Goal: Information Seeking & Learning: Learn about a topic

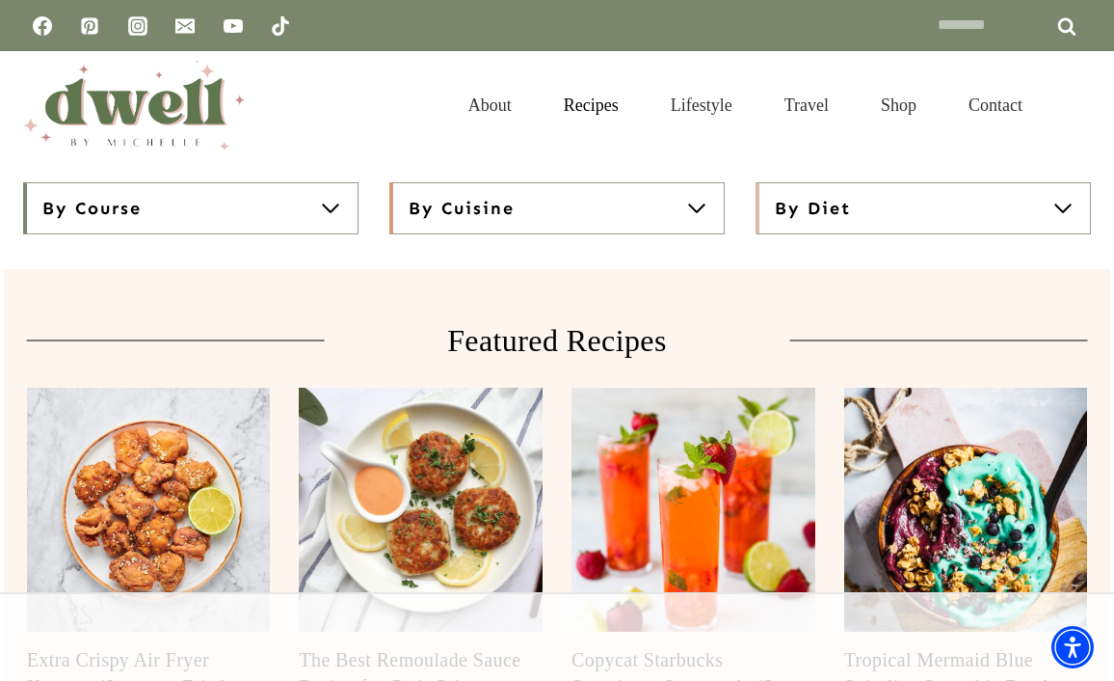
click at [890, 208] on button "By Diet" at bounding box center [923, 208] width 335 height 52
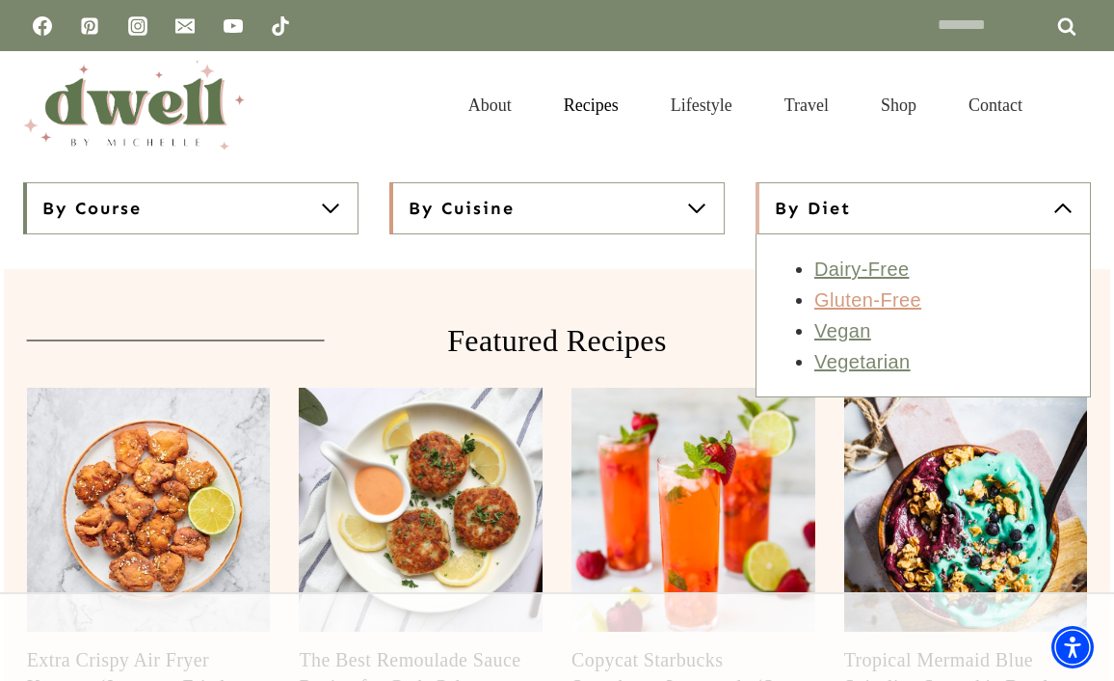
click at [851, 305] on link "Gluten-Free" at bounding box center [868, 299] width 107 height 21
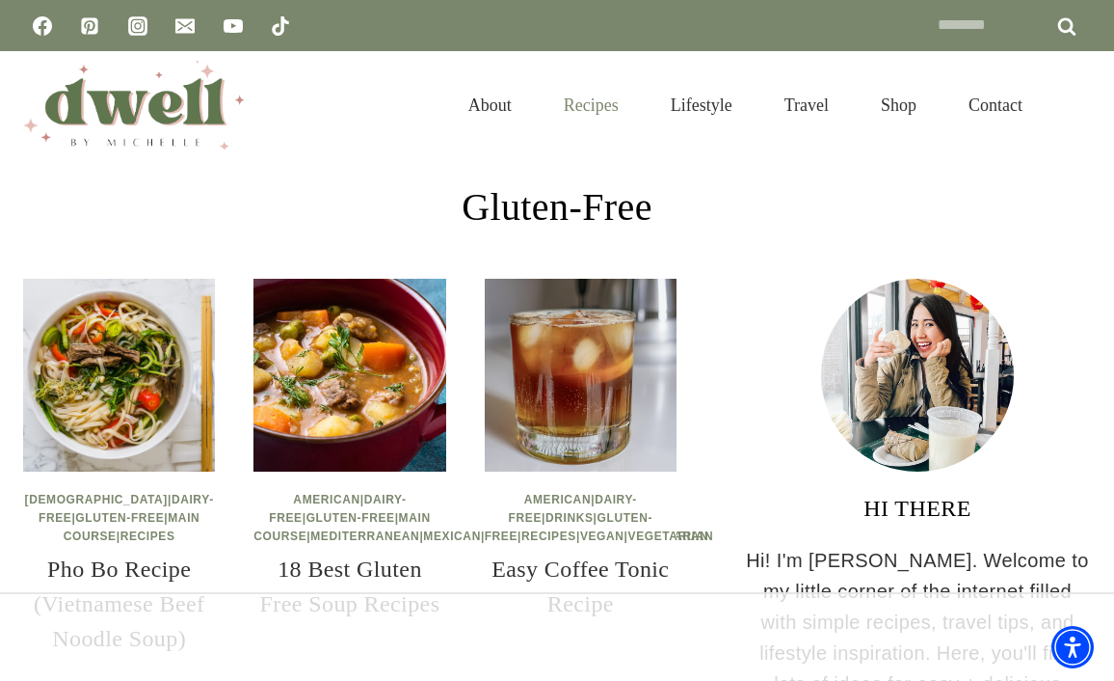
click at [579, 93] on link "Recipes" at bounding box center [591, 105] width 107 height 63
click at [575, 104] on link "Recipes" at bounding box center [591, 105] width 107 height 63
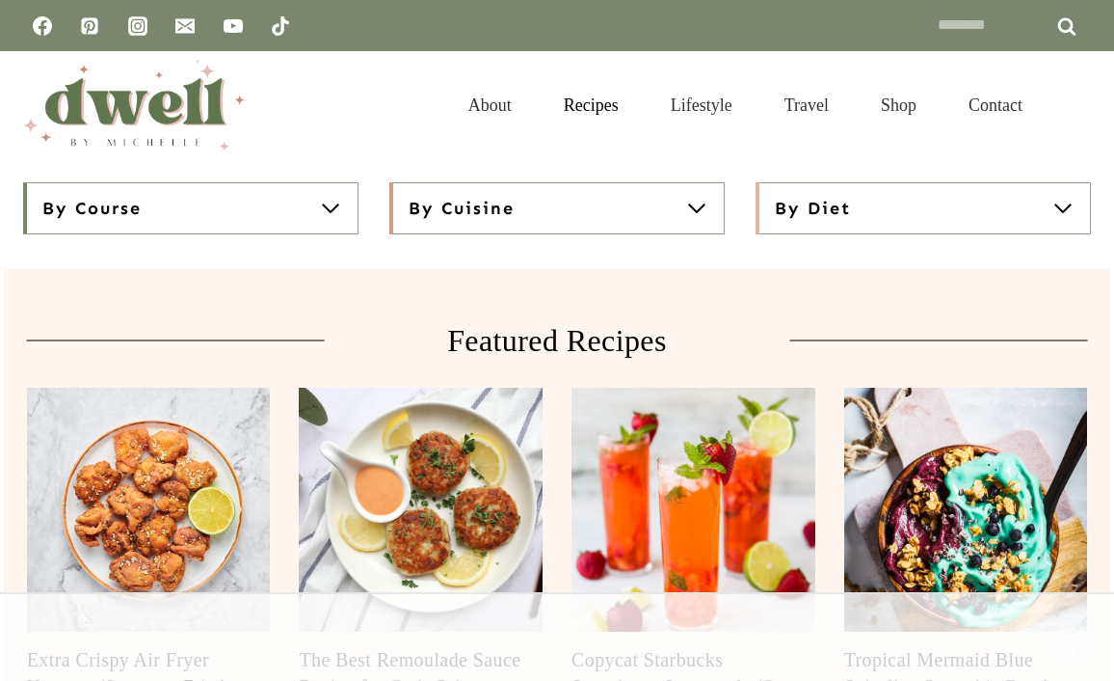
click at [976, 216] on button "By Diet" at bounding box center [923, 208] width 335 height 52
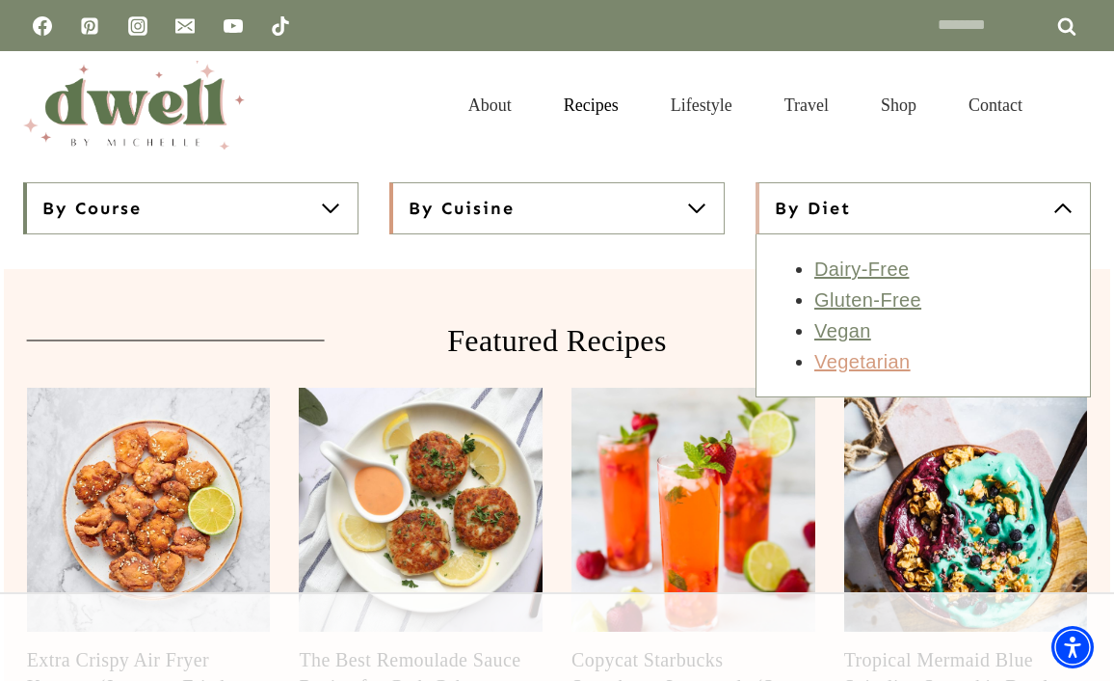
click at [853, 361] on link "Vegetarian" at bounding box center [863, 361] width 96 height 21
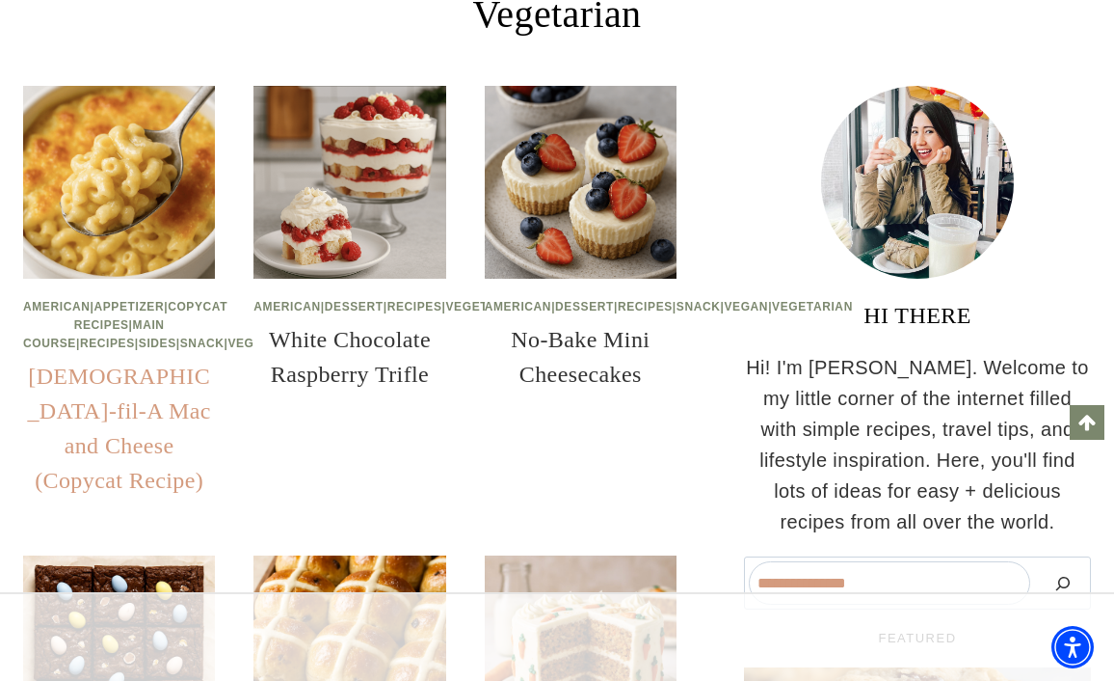
click at [104, 448] on link "[DEMOGRAPHIC_DATA]-fil-A Mac and Cheese (Copycat Recipe)" at bounding box center [118, 427] width 183 height 129
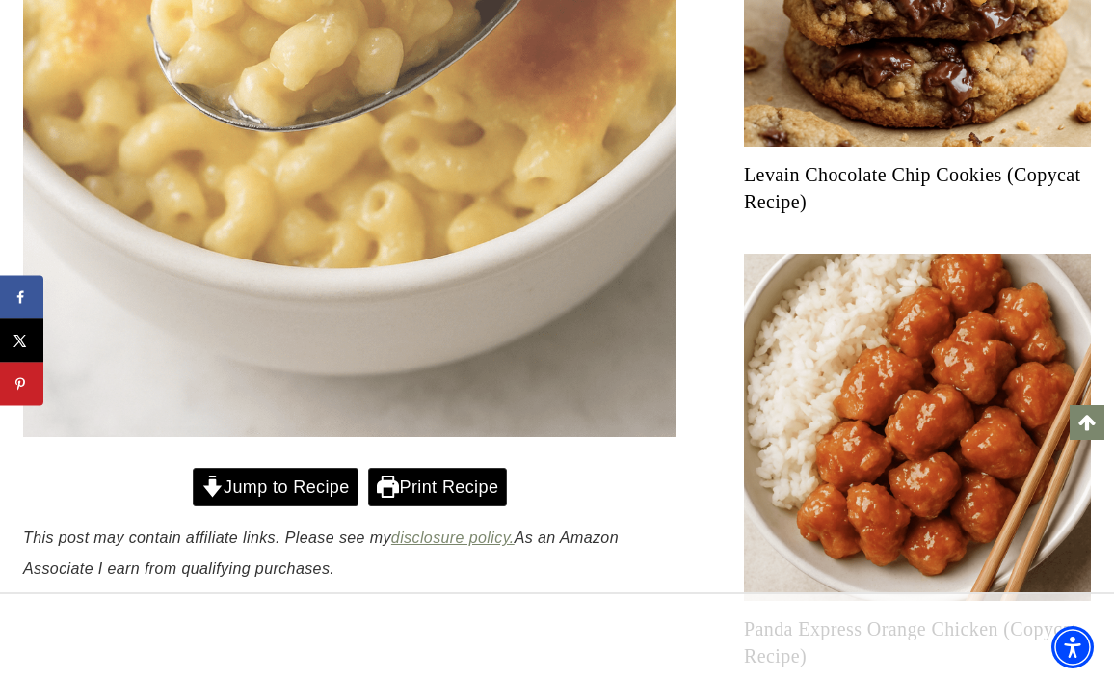
click at [309, 488] on link "Jump to Recipe" at bounding box center [276, 488] width 166 height 40
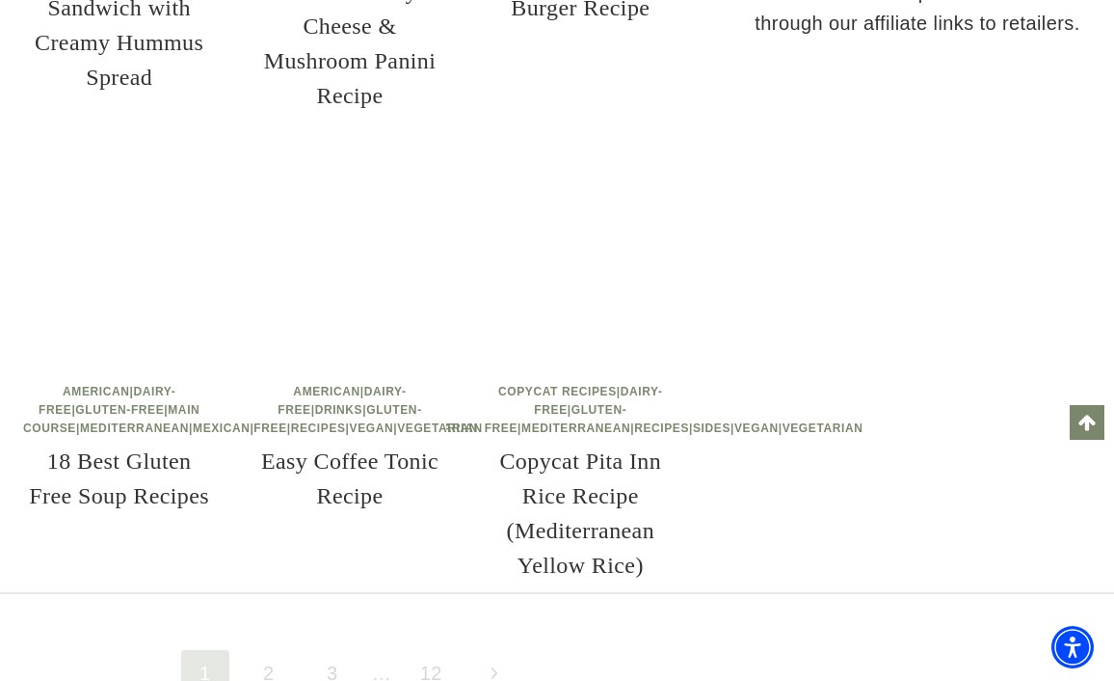
scroll to position [2699, 0]
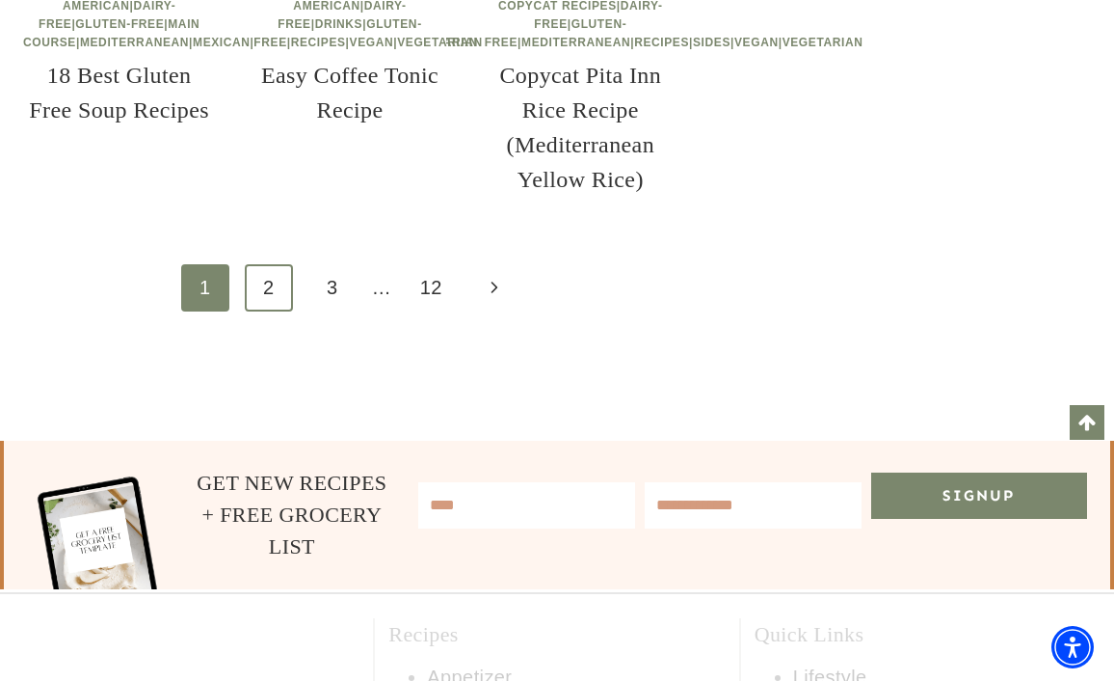
click at [276, 311] on link "2" at bounding box center [269, 287] width 48 height 47
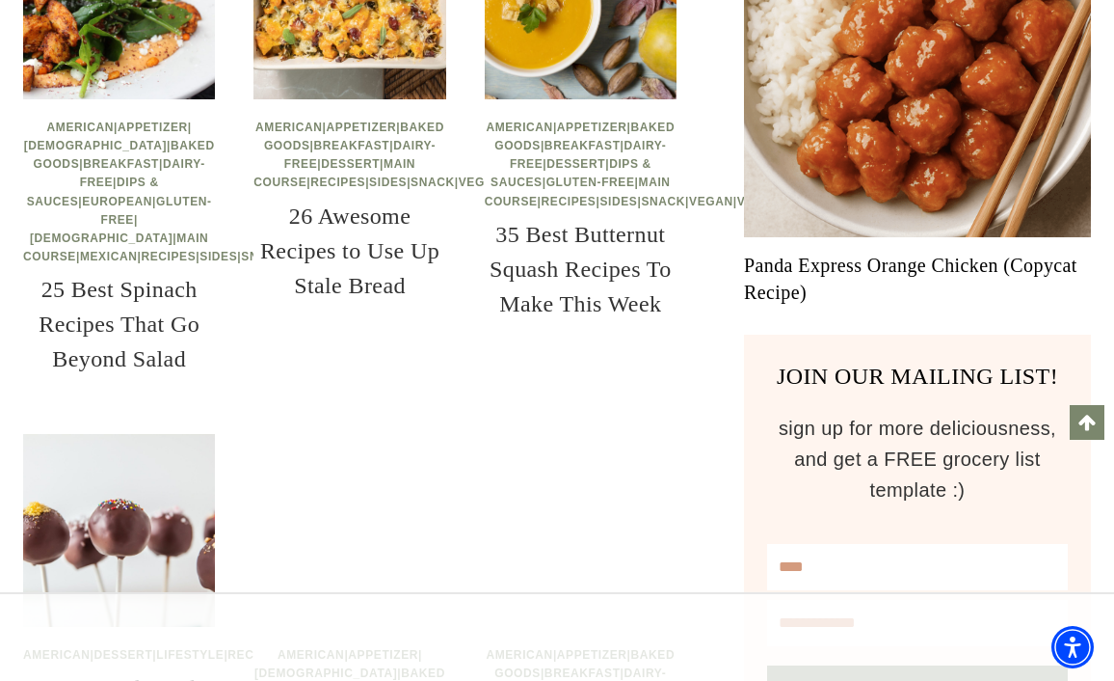
scroll to position [1446, 0]
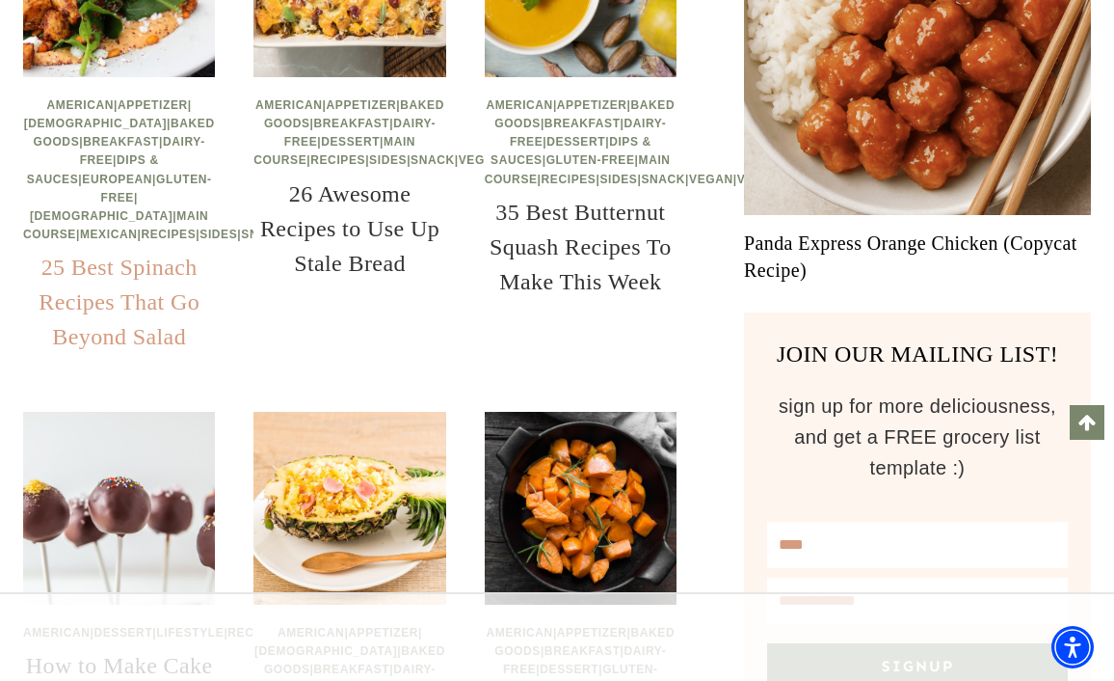
click at [104, 349] on link "25 Best Spinach Recipes That Go Beyond Salad" at bounding box center [119, 301] width 161 height 94
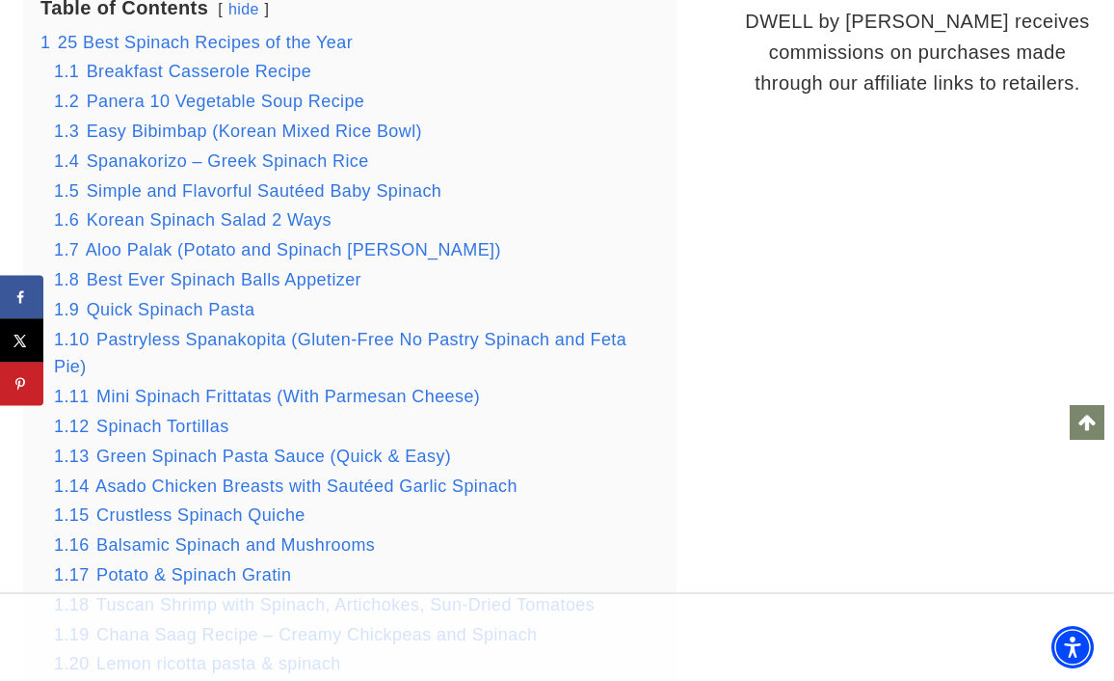
scroll to position [2191, 0]
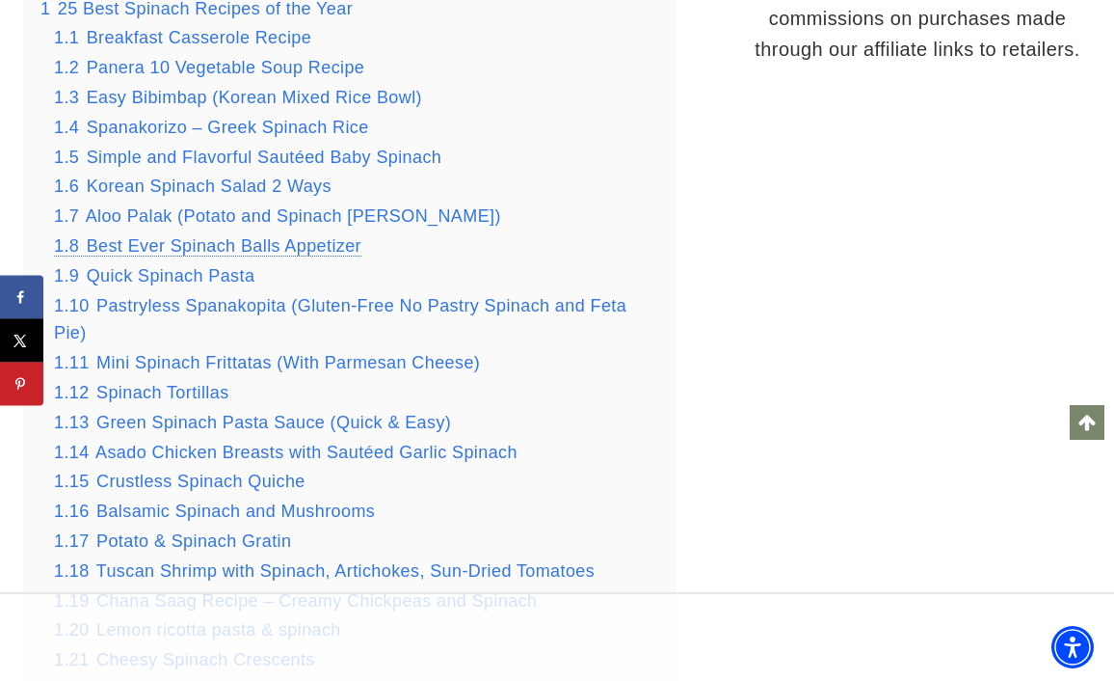
click at [334, 236] on span "Best Ever Spinach Balls Appetizer" at bounding box center [224, 245] width 275 height 19
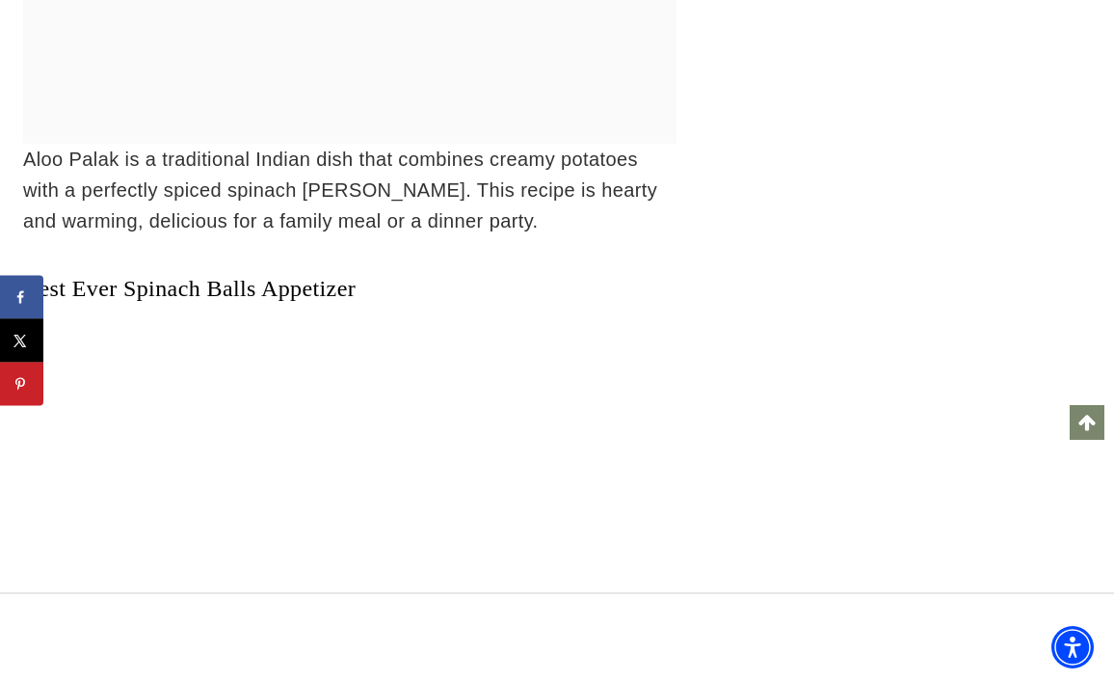
scroll to position [12188, 0]
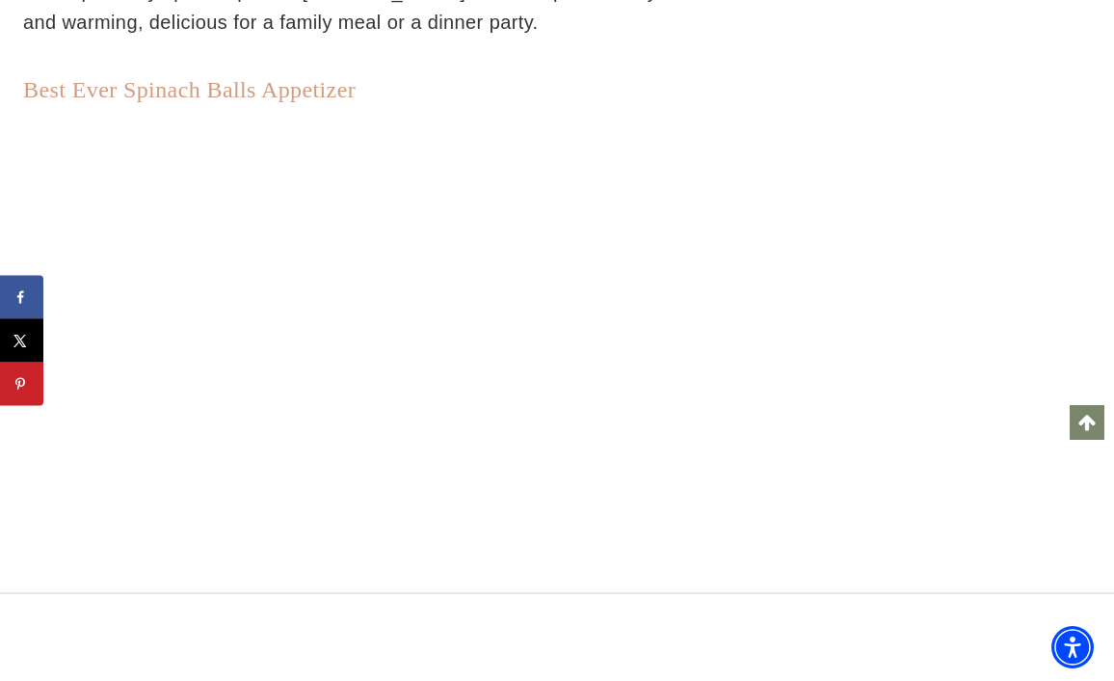
click at [337, 77] on link "Best Ever Spinach Balls Appetizer" at bounding box center [189, 89] width 333 height 25
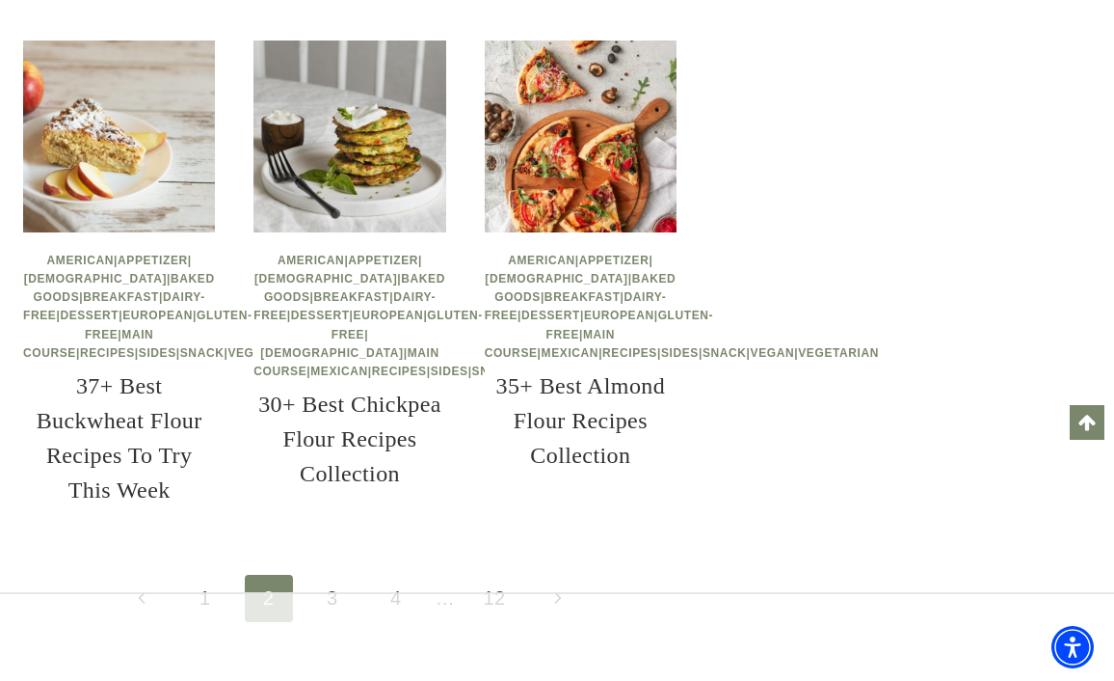
scroll to position [3255, 0]
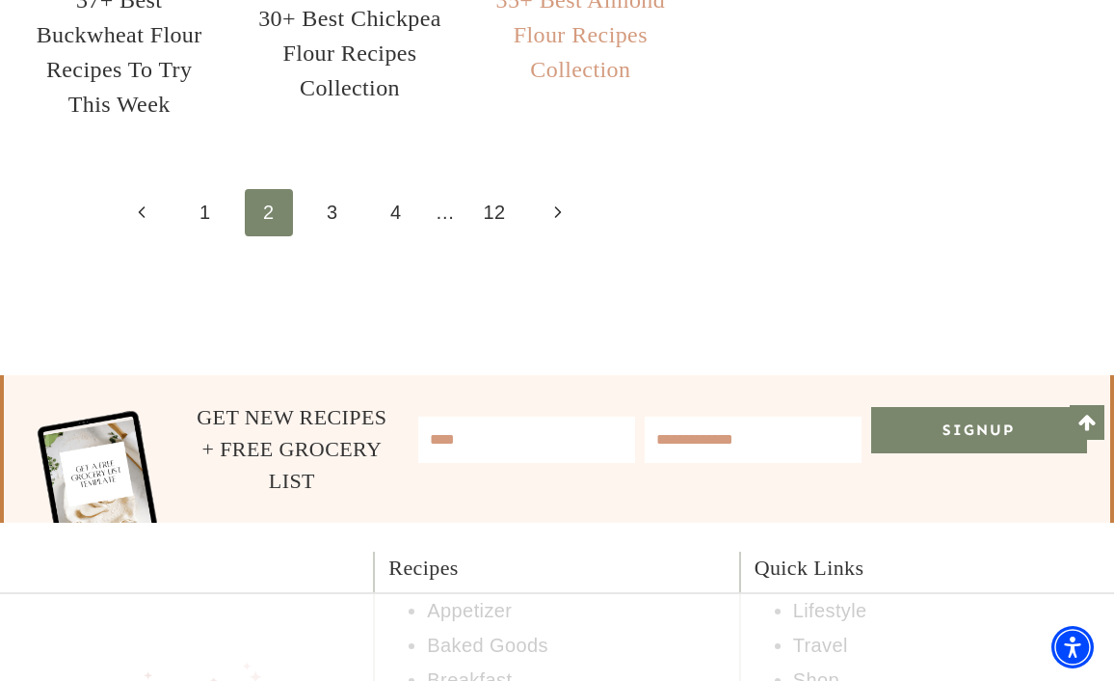
click at [581, 82] on link "35+ Best Almond Flour Recipes Collection" at bounding box center [581, 34] width 170 height 94
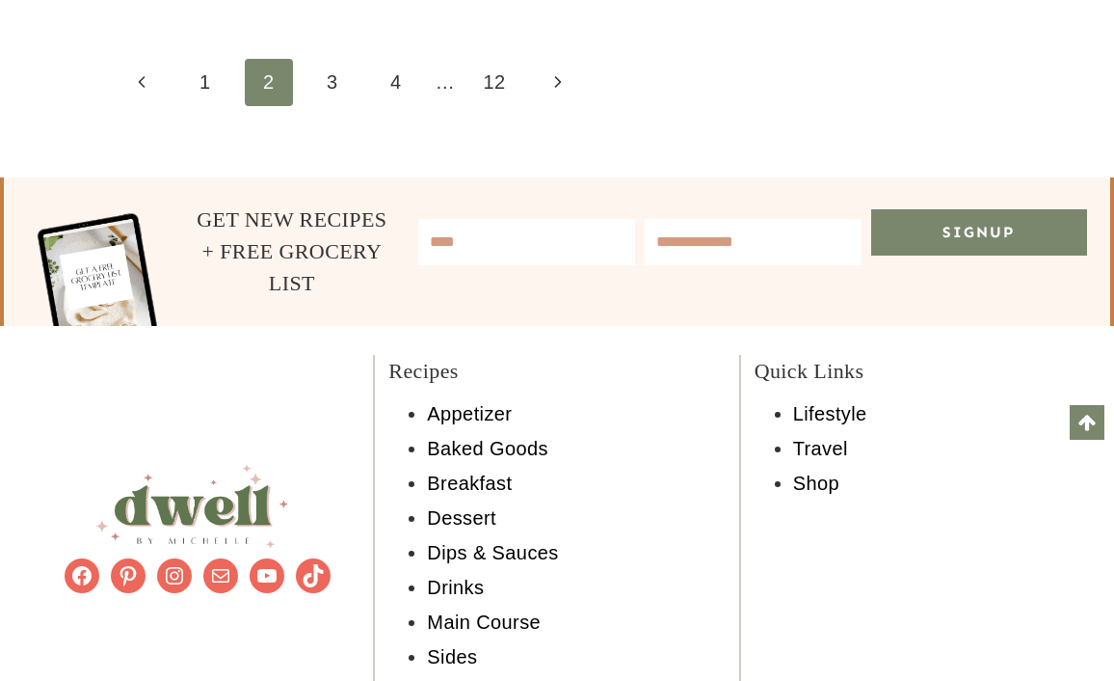
scroll to position [3254, 0]
